Goal: Find specific page/section: Find specific page/section

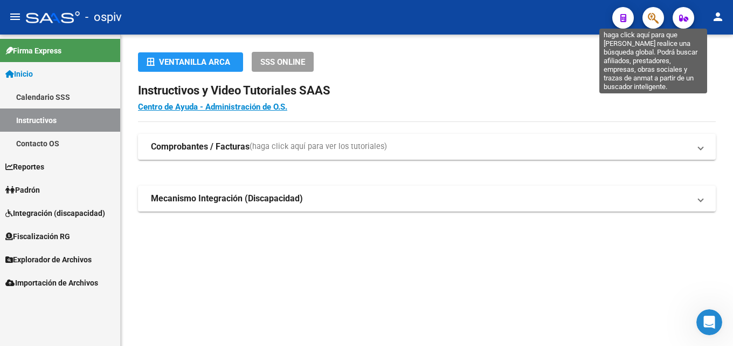
click at [653, 19] on icon "button" at bounding box center [653, 18] width 11 height 12
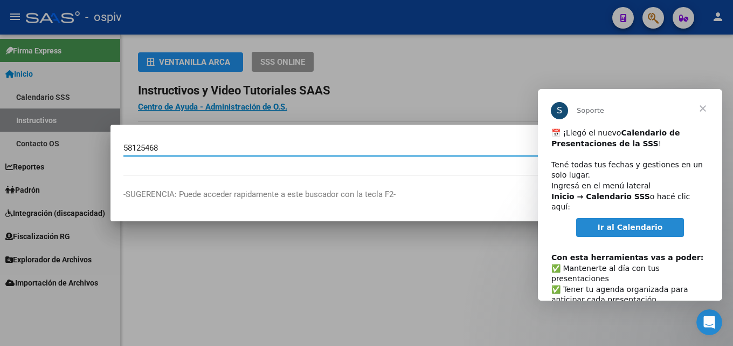
type input "58125468"
click at [705, 111] on span "Cerrar" at bounding box center [702, 108] width 39 height 39
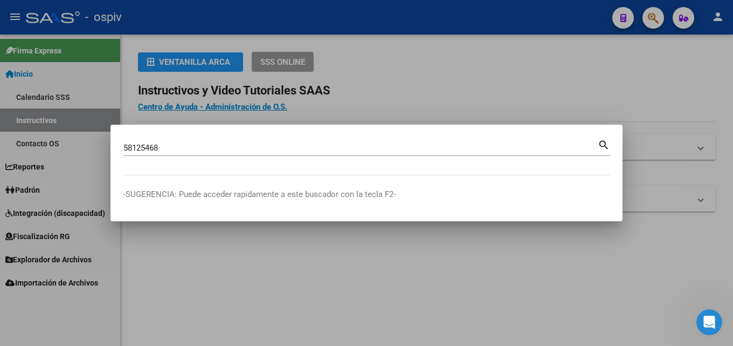
click at [601, 143] on mat-icon "search" at bounding box center [604, 143] width 12 height 13
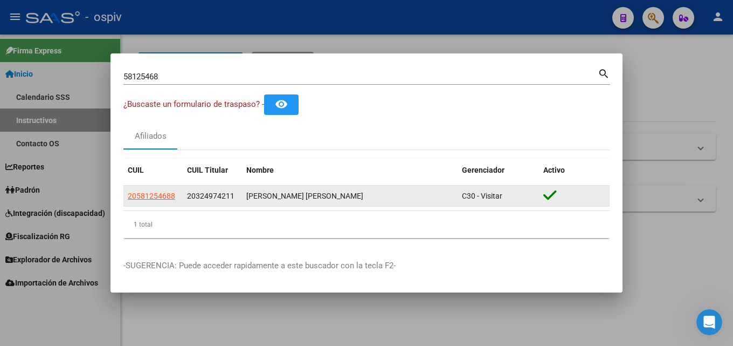
click at [544, 194] on icon at bounding box center [549, 195] width 13 height 15
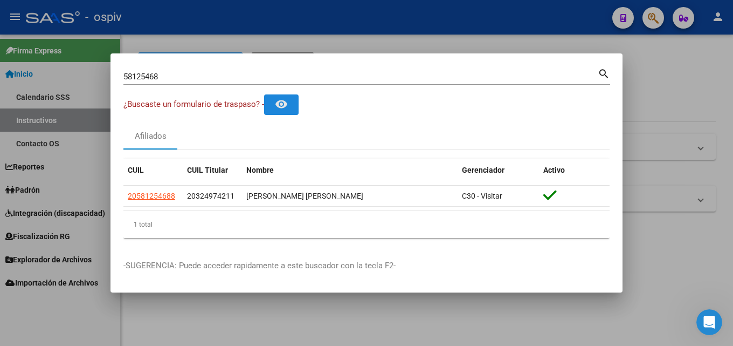
click at [285, 101] on mat-icon "remove_red_eye" at bounding box center [281, 104] width 13 height 13
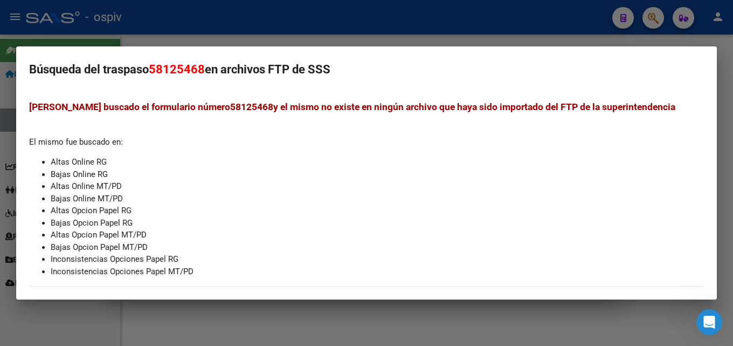
click at [563, 26] on div at bounding box center [366, 173] width 733 height 346
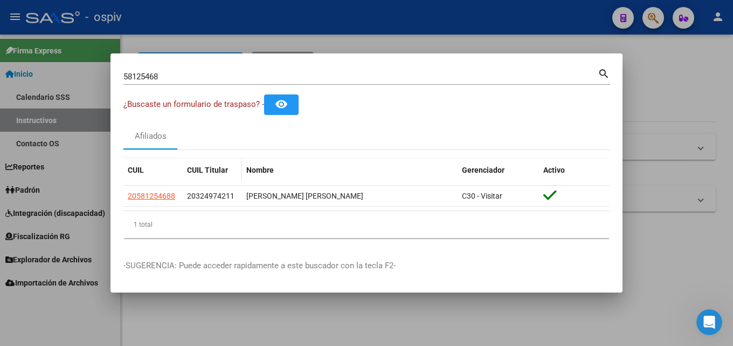
click at [200, 165] on span "CUIL Titular" at bounding box center [207, 169] width 41 height 9
click at [262, 164] on div "Nombre" at bounding box center [349, 170] width 207 height 12
click at [261, 168] on span "Nombre" at bounding box center [259, 169] width 27 height 9
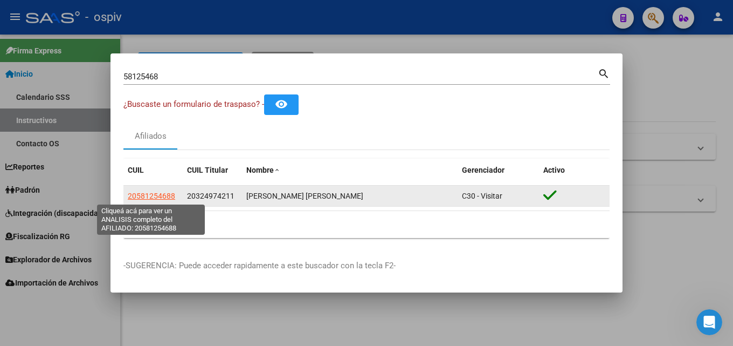
click at [139, 191] on span "20581254688" at bounding box center [151, 195] width 47 height 9
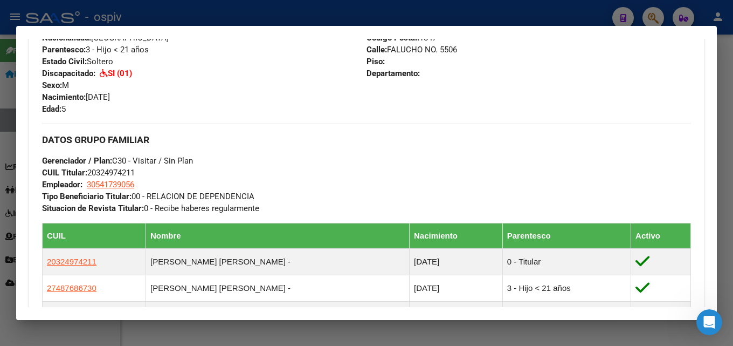
scroll to position [377, 0]
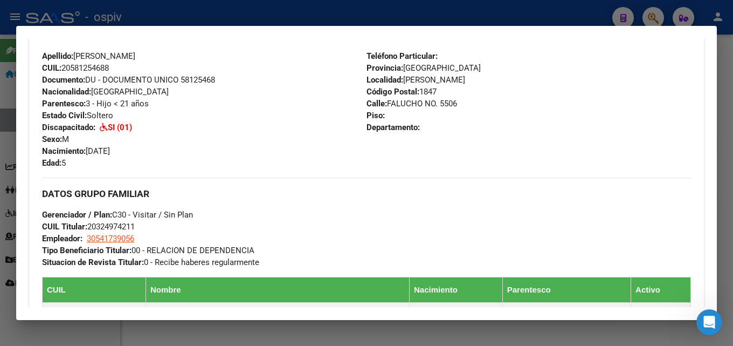
click at [55, 3] on div at bounding box center [366, 173] width 733 height 346
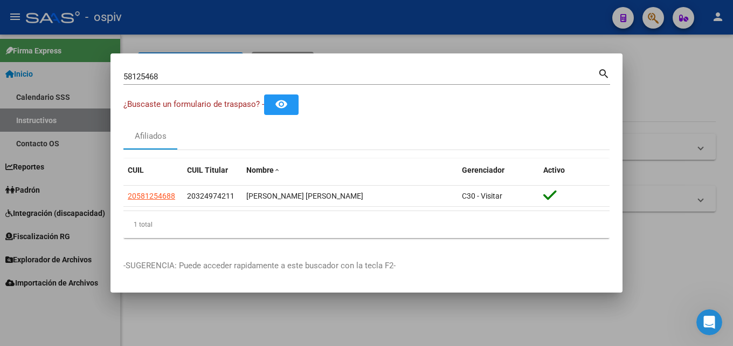
click at [657, 87] on div at bounding box center [366, 173] width 733 height 346
